Goal: Complete application form: Complete application form

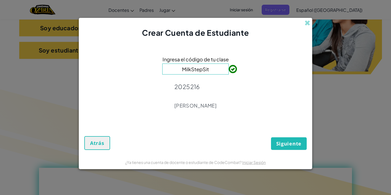
type input "MilkStepSit"
click at [285, 145] on span "Siguiente" at bounding box center [288, 143] width 25 height 7
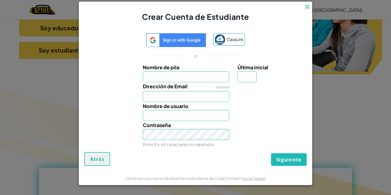
click at [285, 145] on div "Contraseña Entre 8 y 64 caracteres no repetidos" at bounding box center [195, 134] width 228 height 27
click at [199, 77] on div "Nombre de pila Última inicial Dirección de Email opcional Nombre de usuario Con…" at bounding box center [195, 104] width 219 height 83
click at [199, 77] on input "Nombre de pila" at bounding box center [186, 76] width 87 height 11
click at [182, 79] on input "Nombre de pila" at bounding box center [186, 76] width 87 height 11
type input "[PERSON_NAME]"
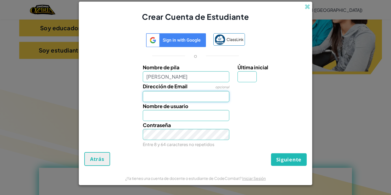
type input "[PERSON_NAME]"
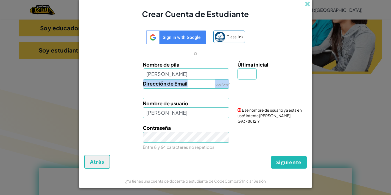
drag, startPoint x: 238, startPoint y: 85, endPoint x: 242, endPoint y: 77, distance: 8.8
click at [242, 77] on div "Nombre [PERSON_NAME] Última inicial Dirección de Email opcional Nombre de usuar…" at bounding box center [195, 104] width 219 height 89
click at [244, 78] on input "Última inicial" at bounding box center [246, 73] width 19 height 11
type input "o"
type input "[PERSON_NAME]"
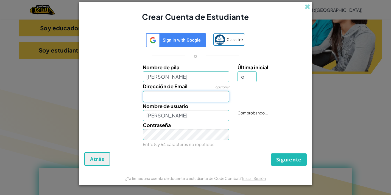
click at [207, 100] on input "Dirección de Email" at bounding box center [186, 96] width 87 height 11
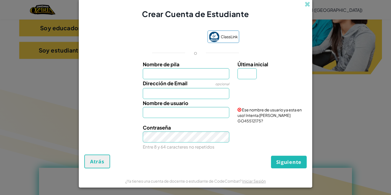
type input "A"
type input "Diego"
type input "[PERSON_NAME]"
type input "DiegoGonzalez"
type input "Diego"
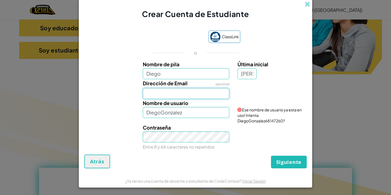
click at [173, 95] on input "Dirección de Email" at bounding box center [186, 93] width 87 height 11
type input "[EMAIL_ADDRESS][DOMAIN_NAME]"
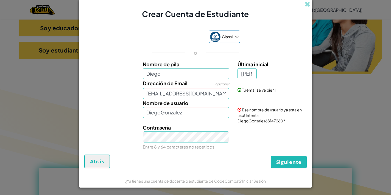
click at [219, 160] on div "Siguiente Atrás" at bounding box center [195, 161] width 222 height 14
click at [226, 149] on div "Contraseña Entre 8 y 64 caracteres no repetidos" at bounding box center [186, 136] width 95 height 27
